Goal: Check status: Check status

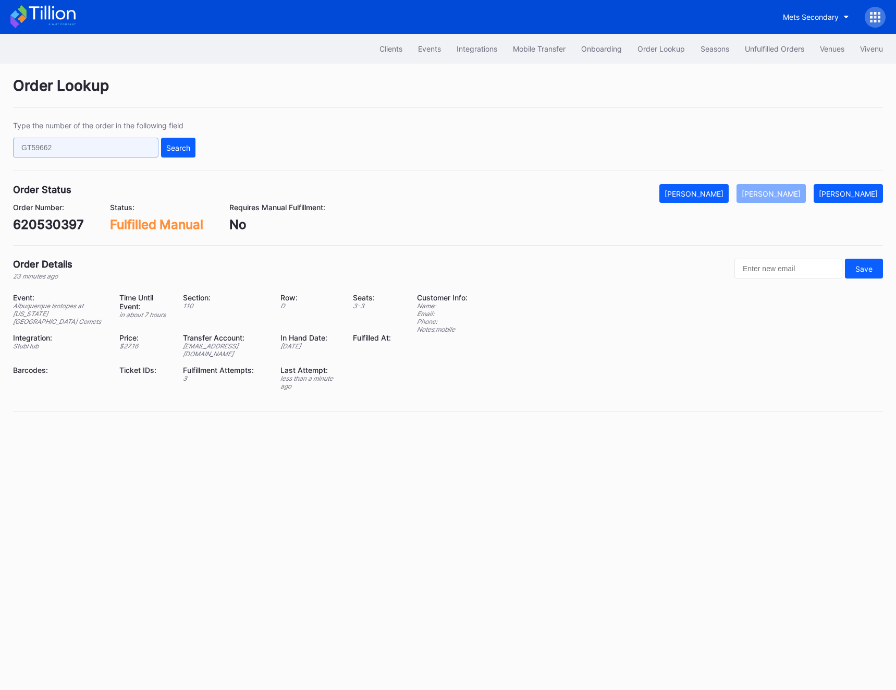
click at [45, 139] on input "text" at bounding box center [85, 148] width 145 height 20
paste input "MY719C56T6"
type input "MY719C56T6"
click at [195, 147] on button "Search" at bounding box center [178, 148] width 34 height 20
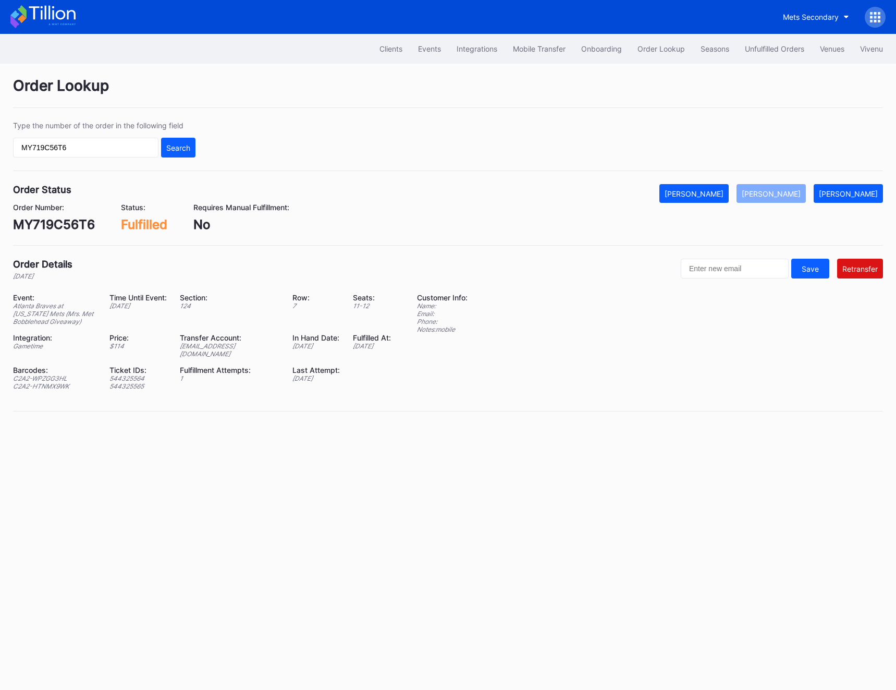
click at [205, 346] on div "[EMAIL_ADDRESS][DOMAIN_NAME]" at bounding box center [230, 350] width 100 height 16
copy div "[EMAIL_ADDRESS][DOMAIN_NAME]"
click at [47, 222] on div "MY719C56T6" at bounding box center [54, 224] width 82 height 15
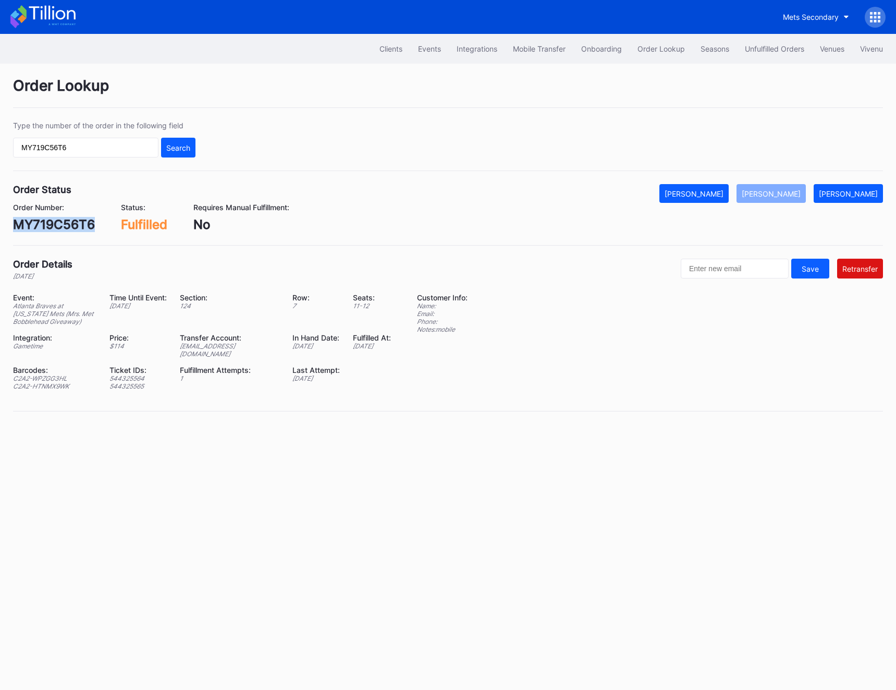
click at [47, 222] on div "MY719C56T6" at bounding box center [54, 224] width 82 height 15
copy div "MY719C56T6"
click at [218, 351] on div "Event: Atlanta Braves at [US_STATE] Mets (Mrs. Met Bobblehead Giveaway) Time Un…" at bounding box center [208, 345] width 391 height 105
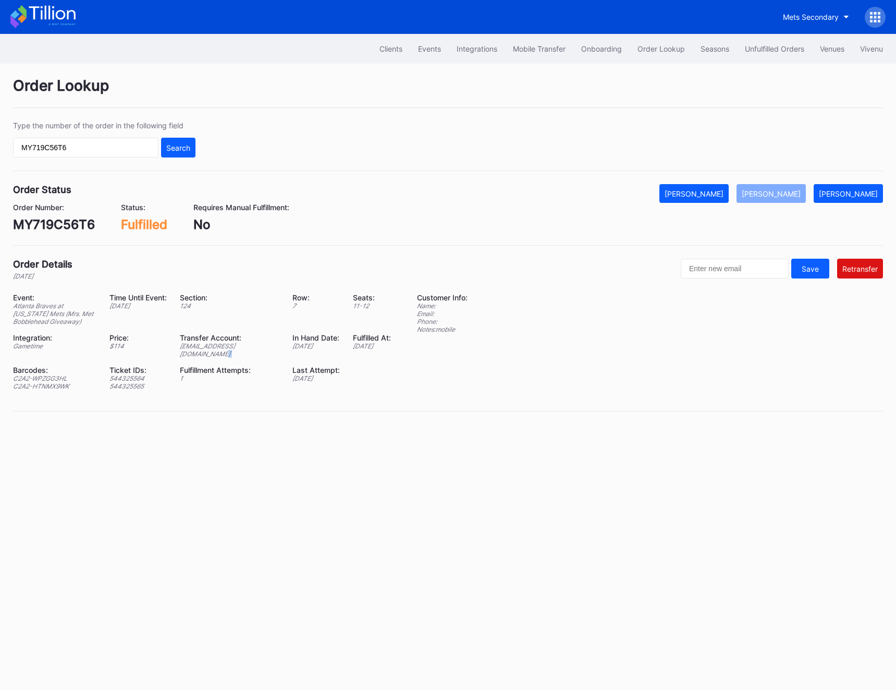
click at [218, 351] on div "Event: Atlanta Braves at [US_STATE] Mets (Mrs. Met Bobblehead Giveaway) Time Un…" at bounding box center [208, 345] width 391 height 105
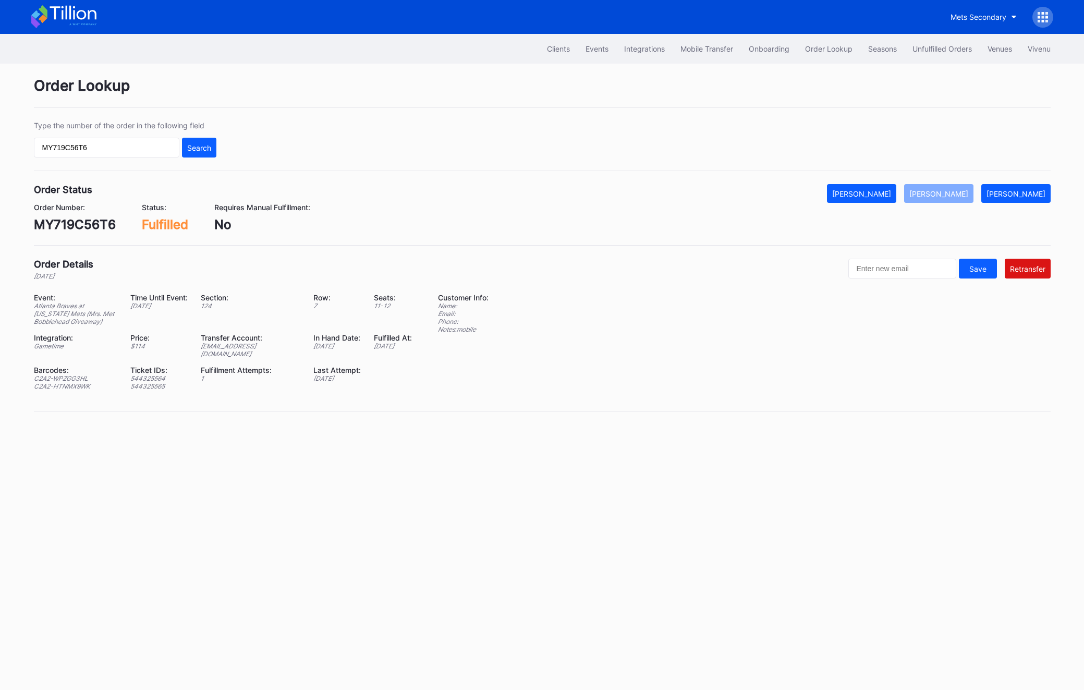
click at [205, 350] on div "[EMAIL_ADDRESS][DOMAIN_NAME]" at bounding box center [251, 350] width 100 height 16
click at [203, 350] on div "[EMAIL_ADDRESS][DOMAIN_NAME]" at bounding box center [251, 350] width 100 height 16
copy div "[EMAIL_ADDRESS][DOMAIN_NAME]"
click at [106, 150] on input "MY719C56T6" at bounding box center [106, 148] width 145 height 20
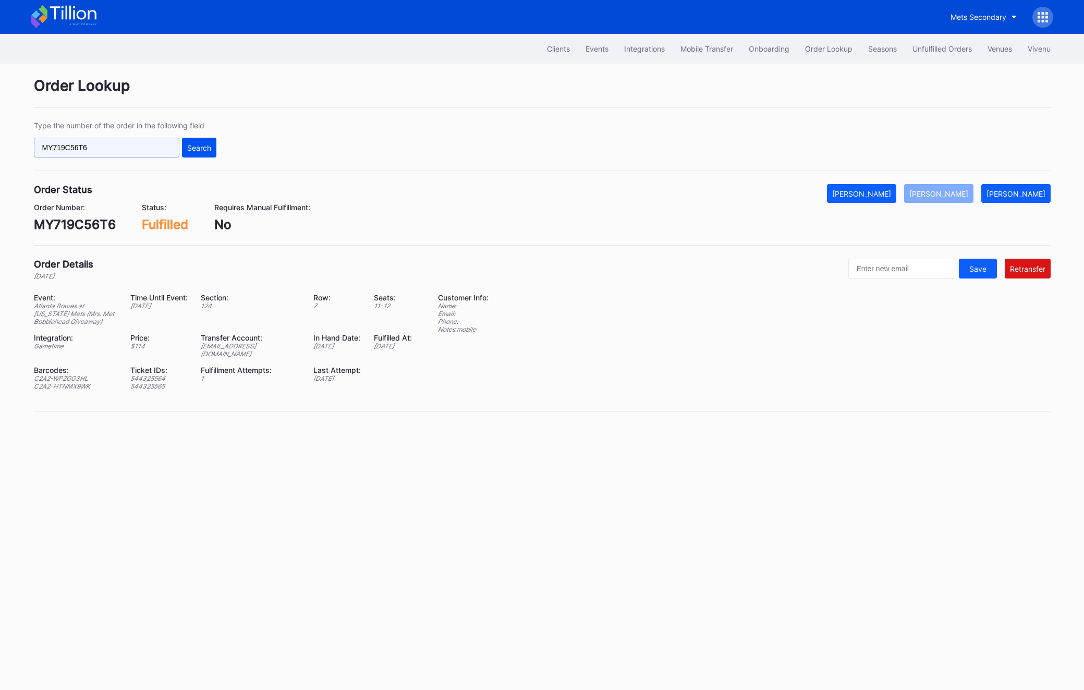
paste input "270315563"
click at [210, 150] on div "Search" at bounding box center [199, 147] width 24 height 9
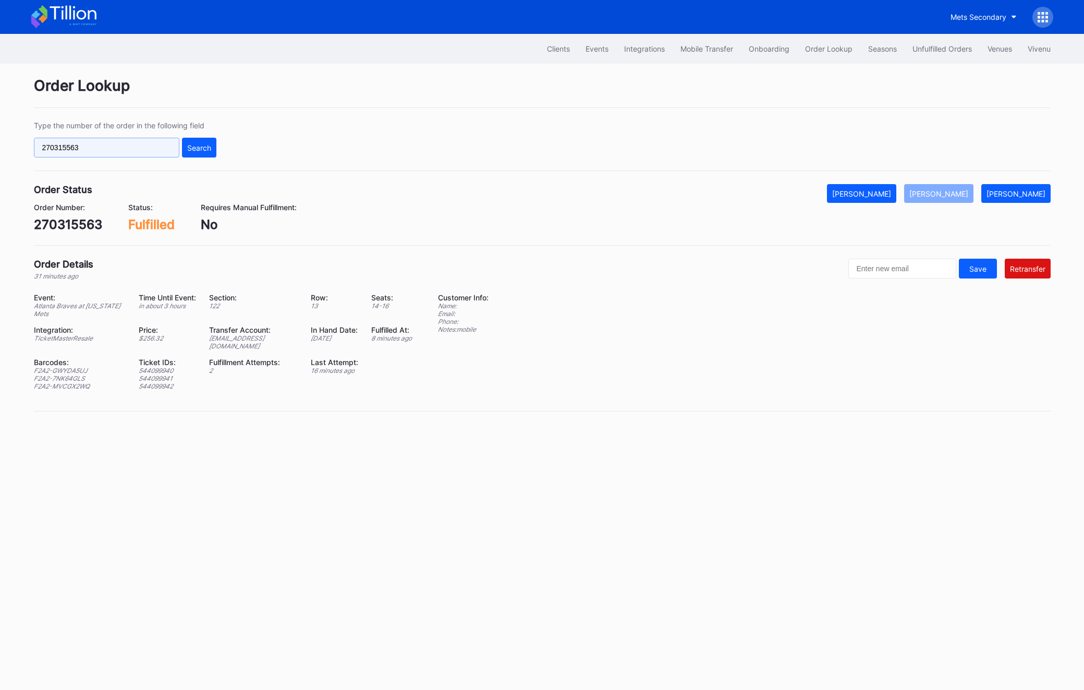
click at [101, 148] on input "270315563" at bounding box center [106, 148] width 145 height 20
paste input "620544241"
type input "620544241"
click at [182, 151] on button "Search" at bounding box center [199, 148] width 34 height 20
